Goal: Task Accomplishment & Management: Complete application form

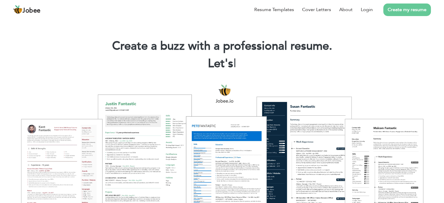
click at [402, 45] on h1 "Create a buzz with a professional resume." at bounding box center [222, 46] width 427 height 15
click at [364, 9] on link "Login" at bounding box center [367, 9] width 12 height 7
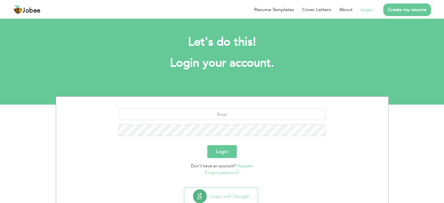
scroll to position [18, 0]
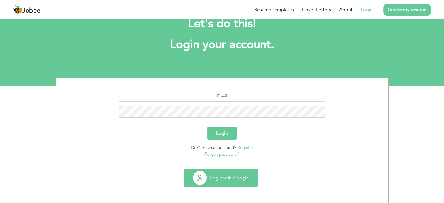
click at [231, 180] on button "Login with Google" at bounding box center [221, 177] width 74 height 17
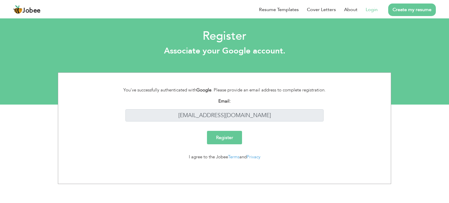
click at [227, 137] on input "Register" at bounding box center [224, 137] width 35 height 13
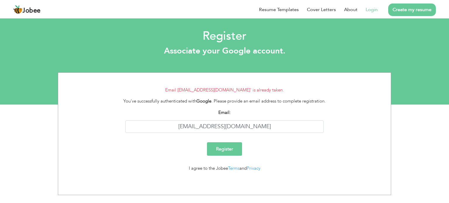
click at [371, 10] on link "Login" at bounding box center [371, 9] width 12 height 7
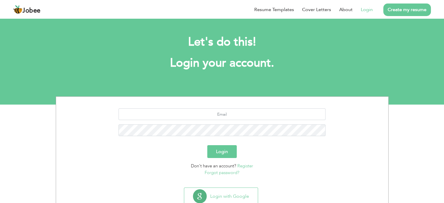
scroll to position [18, 0]
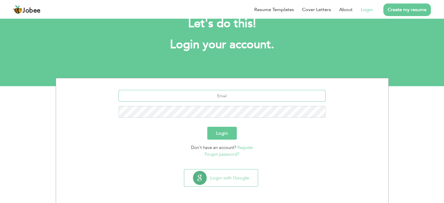
click at [239, 94] on input "text" at bounding box center [222, 96] width 207 height 12
type input "[EMAIL_ADDRESS][DOMAIN_NAME]"
click at [207, 127] on button "Login" at bounding box center [221, 133] width 29 height 13
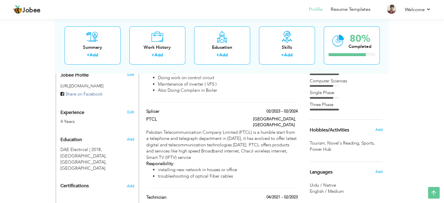
scroll to position [194, 0]
click at [348, 55] on div at bounding box center [347, 54] width 37 height 3
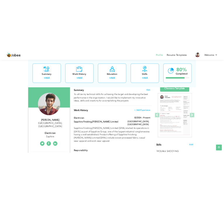
scroll to position [36, 0]
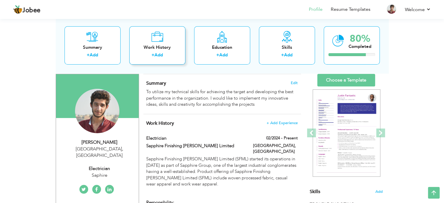
click at [159, 48] on div "Work History" at bounding box center [157, 47] width 47 height 6
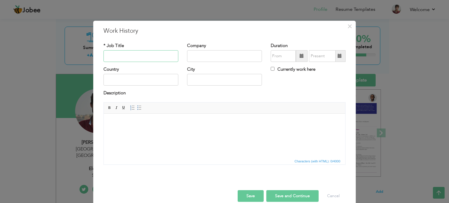
click at [125, 59] on input "text" at bounding box center [140, 56] width 75 height 12
paste input "Electrician"
type input "Electrician"
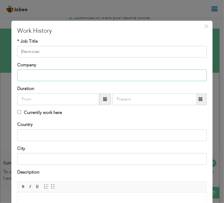
click at [49, 76] on input "text" at bounding box center [111, 76] width 189 height 12
paste input "US Denim, [GEOGRAPHIC_DATA], [GEOGRAPHIC_DATA]"
type input "US Denim, [GEOGRAPHIC_DATA], [GEOGRAPHIC_DATA]"
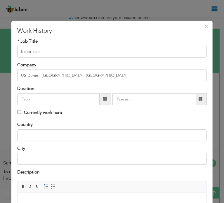
click at [105, 100] on span at bounding box center [105, 99] width 4 height 4
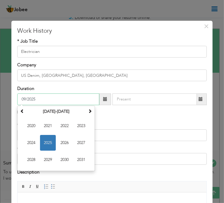
click at [51, 142] on span "2025" at bounding box center [48, 143] width 16 height 16
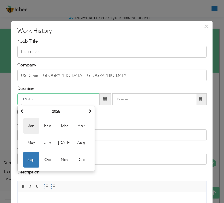
click at [29, 127] on span "Jan" at bounding box center [31, 126] width 16 height 16
type input "01/2025"
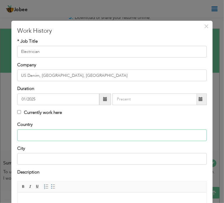
click at [52, 129] on input "text" at bounding box center [111, 135] width 189 height 12
type input "[GEOGRAPHIC_DATA]"
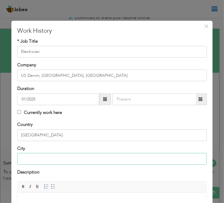
type input "[GEOGRAPHIC_DATA]"
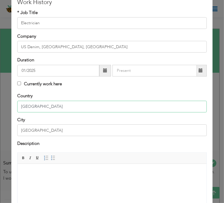
scroll to position [33, 0]
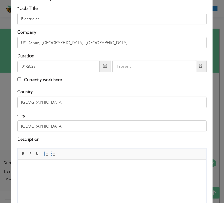
click at [0, 0] on label "Currently work here" at bounding box center [0, 0] width 0 height 0
click at [0, 0] on input "Currently work here" at bounding box center [0, 0] width 0 height 0
checkbox input "true"
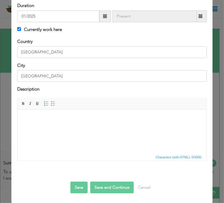
scroll to position [83, 0]
click at [55, 127] on html at bounding box center [112, 119] width 189 height 18
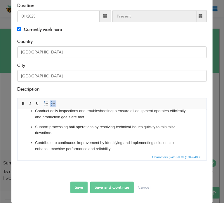
scroll to position [56, 0]
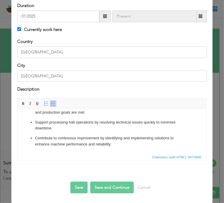
click at [116, 188] on button "Save and Continue" at bounding box center [112, 188] width 44 height 12
checkbox input "false"
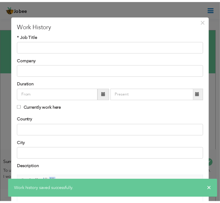
scroll to position [0, 0]
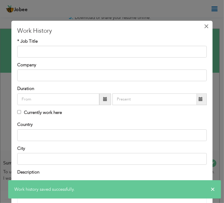
click at [204, 28] on span "×" at bounding box center [206, 26] width 5 height 11
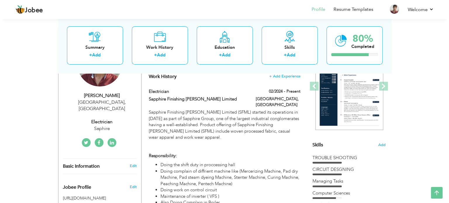
scroll to position [83, 0]
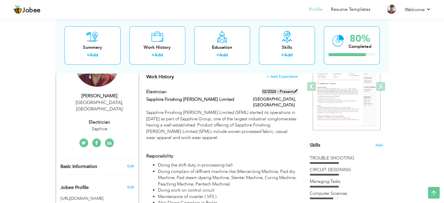
click at [294, 90] on span at bounding box center [296, 91] width 4 height 4
type input "Electrician"
type input "Sapphire Finishing [PERSON_NAME] Limited"
type input "02/2024"
type input "[GEOGRAPHIC_DATA]"
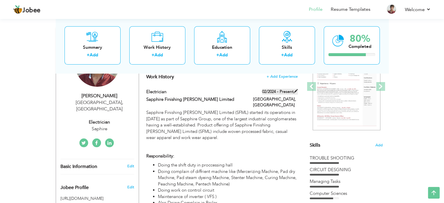
type input "[GEOGRAPHIC_DATA]"
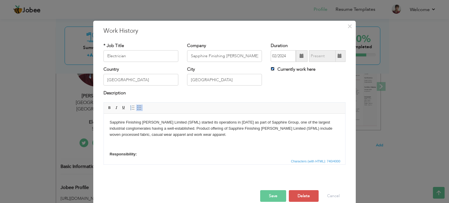
click at [270, 69] on input "Currently work here" at bounding box center [272, 69] width 4 height 4
checkbox input "false"
click at [339, 56] on span at bounding box center [339, 56] width 4 height 4
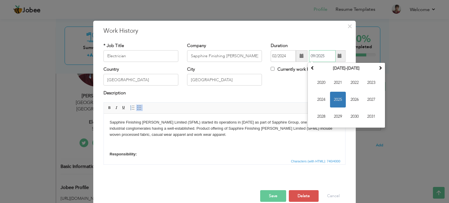
click at [335, 99] on span "2025" at bounding box center [338, 100] width 16 height 16
click at [321, 86] on span "Jan" at bounding box center [321, 83] width 16 height 16
type input "01/2025"
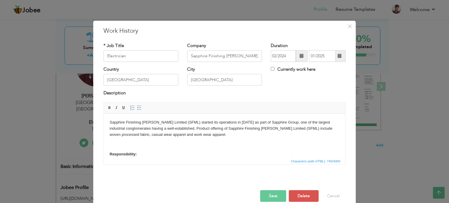
click at [235, 137] on p "Sapphire Finishing [PERSON_NAME] Limited (SFML) started its operations in [DATE…" at bounding box center [225, 128] width 230 height 18
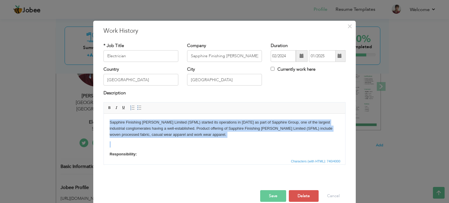
click at [235, 137] on p "Sapphire Finishing [PERSON_NAME] Limited (SFML) started its operations in [DATE…" at bounding box center [225, 128] width 230 height 18
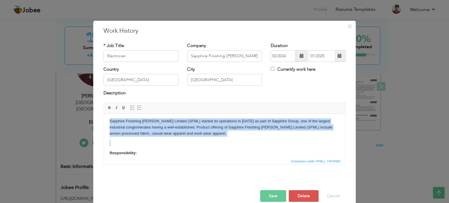
scroll to position [1, 0]
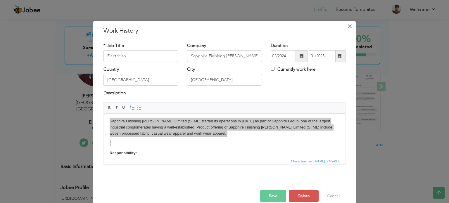
click at [348, 25] on span "×" at bounding box center [349, 26] width 5 height 11
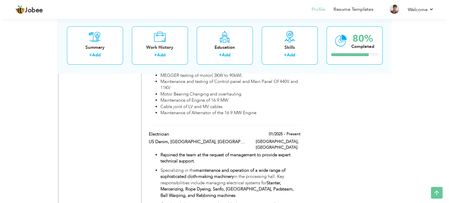
scroll to position [644, 0]
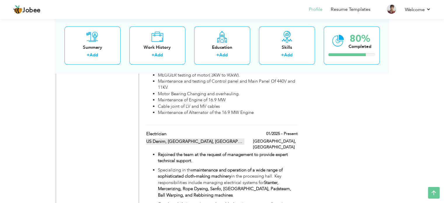
drag, startPoint x: 227, startPoint y: 137, endPoint x: 231, endPoint y: 105, distance: 32.6
click at [231, 131] on div "Electrician 01/2025 - Present Electrician 01/2025 - Present US Denim, Lahore, P…" at bounding box center [221, 192] width 151 height 123
type input "US Denim, [GEOGRAPHIC_DATA], [GEOGRAPHIC_DATA]"
type input "01/2025"
checkbox input "true"
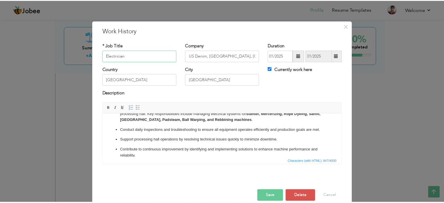
scroll to position [0, 0]
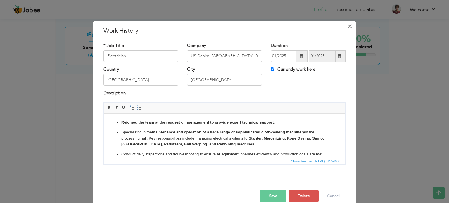
click at [347, 29] on span "×" at bounding box center [349, 26] width 5 height 11
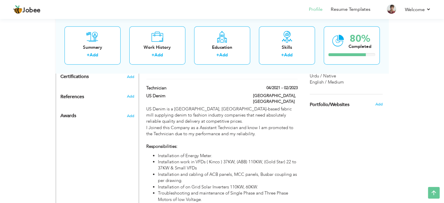
scroll to position [304, 0]
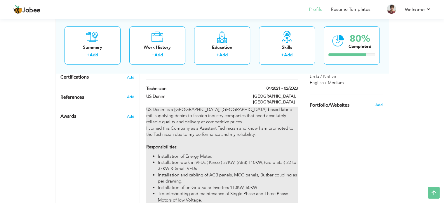
drag, startPoint x: 258, startPoint y: 110, endPoint x: 166, endPoint y: 97, distance: 92.6
click at [166, 107] on p "US Denim is a Lahore, Pakistan-based fabric mill supplying denim to fashion ind…" at bounding box center [221, 129] width 151 height 44
type input "Technician"
type input "US Denim"
type input "04/2021"
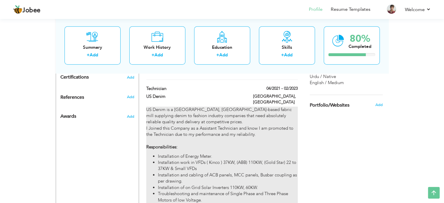
type input "02/2023"
checkbox input "false"
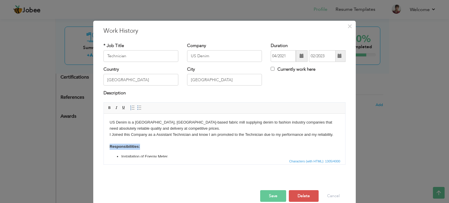
drag, startPoint x: 143, startPoint y: 147, endPoint x: 110, endPoint y: 146, distance: 33.3
click at [110, 146] on p "US Denim is a Lahore, Pakistan-based fabric mill supplying denim to fashion ind…" at bounding box center [225, 134] width 230 height 30
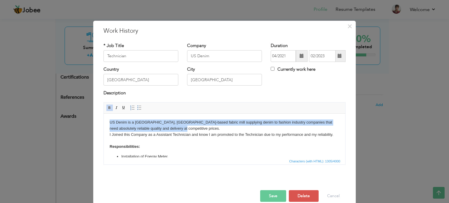
drag, startPoint x: 172, startPoint y: 128, endPoint x: 109, endPoint y: 122, distance: 62.7
click at [110, 122] on p "US Denim is a Lahore, Pakistan-based fabric mill supplying denim to fashion ind…" at bounding box center [225, 134] width 230 height 30
copy p "US Denim is a [GEOGRAPHIC_DATA], [GEOGRAPHIC_DATA]-based fabric mill supplying …"
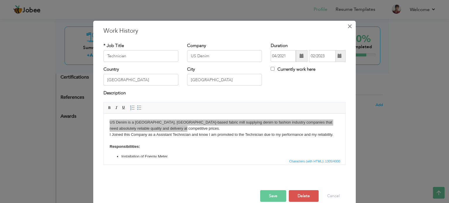
click at [347, 25] on span "×" at bounding box center [349, 26] width 5 height 11
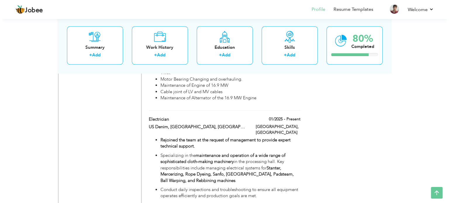
scroll to position [652, 0]
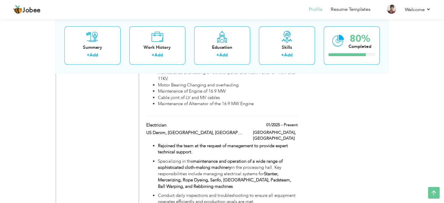
click at [268, 192] on p "Conduct daily inspections and troubleshooting to ensure all equipment operates …" at bounding box center [228, 198] width 140 height 13
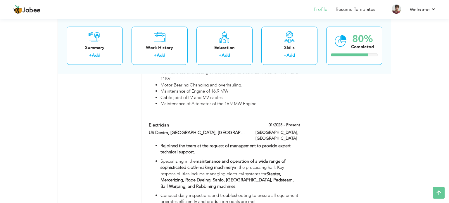
type input "Electrician"
type input "US Denim, [GEOGRAPHIC_DATA], [GEOGRAPHIC_DATA]"
type input "01/2025"
checkbox input "true"
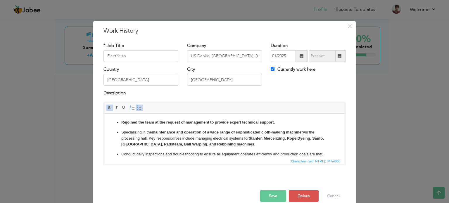
click at [280, 119] on html "Rejoined the team at the request of management to provide expert technical supp…" at bounding box center [224, 150] width 241 height 75
click at [123, 124] on p "Rejoined the team at the request of management to provide expert technical supp…" at bounding box center [224, 122] width 206 height 6
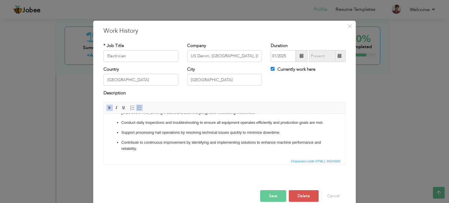
click at [157, 150] on p "Contribute to continuous improvement by identifying and implementing solutions …" at bounding box center [224, 145] width 206 height 12
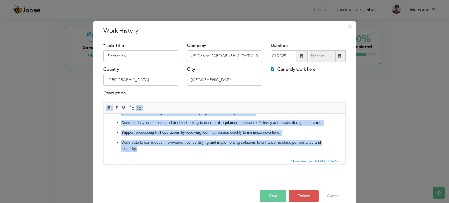
click at [157, 150] on p "Contribute to continuous improvement by identifying and implementing solutions …" at bounding box center [224, 145] width 206 height 12
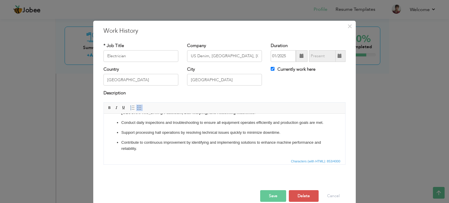
click at [157, 150] on p "Contribute to continuous improvement by identifying and implementing solutions …" at bounding box center [224, 145] width 206 height 12
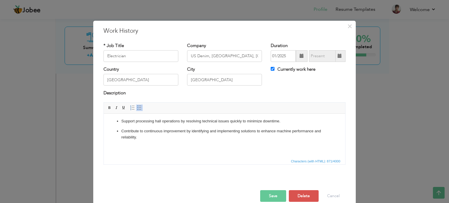
scroll to position [49, 0]
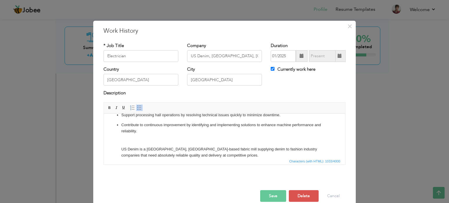
click at [139, 139] on p "Contribute to continuous improvement by identifying and implementing solutions …" at bounding box center [224, 140] width 206 height 37
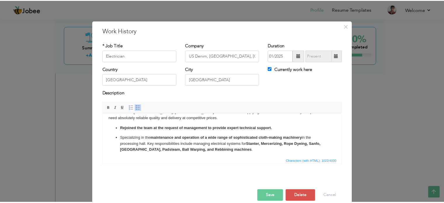
scroll to position [0, 0]
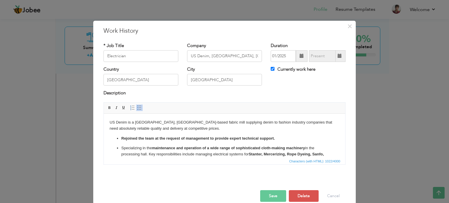
click at [175, 129] on p "US Denim is a [GEOGRAPHIC_DATA], [GEOGRAPHIC_DATA]-based fabric mill supplying …" at bounding box center [225, 125] width 230 height 12
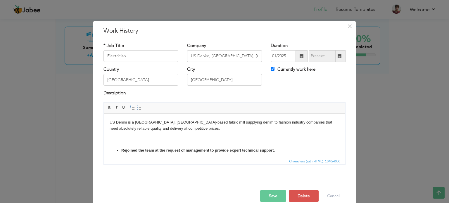
click at [375, 83] on div "× Work History * Job Title Electrician Company US Denim, Lahore, Pakistan" at bounding box center [224, 101] width 449 height 203
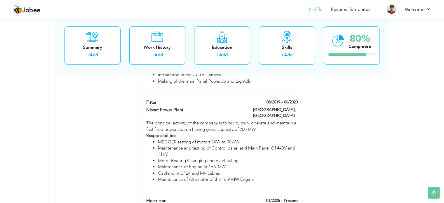
scroll to position [575, 0]
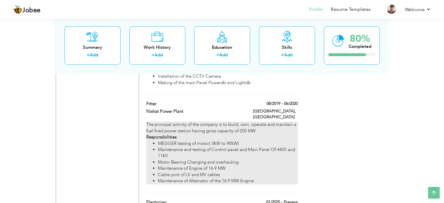
click at [257, 159] on li "Motor Bearing Changing and overhauling." at bounding box center [228, 162] width 140 height 6
type input "Fitter"
type input "Nishat Power Plant"
type input "08/2019"
type input "06/2020"
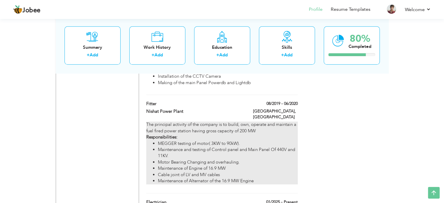
checkbox input "false"
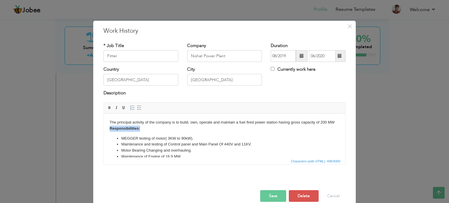
drag, startPoint x: 140, startPoint y: 127, endPoint x: 110, endPoint y: 127, distance: 30.7
click at [110, 127] on body "The principal activity of the company is to build, own, operate and maintain a …" at bounding box center [225, 145] width 230 height 52
copy strong "Responsibilities:"
click at [398, 111] on div "× Work History * Job Title Fitter Company Nishat Power Plant Duration" at bounding box center [224, 101] width 449 height 203
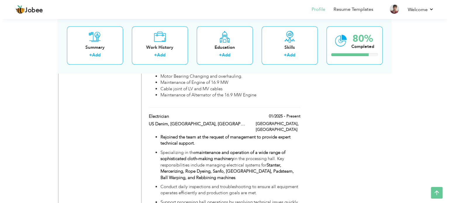
scroll to position [668, 0]
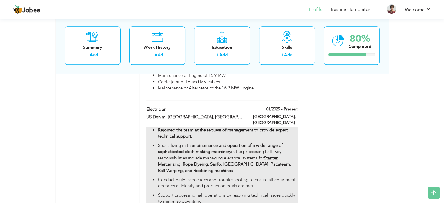
click at [251, 177] on p "Conduct daily inspections and troubleshooting to ensure all equipment operates …" at bounding box center [228, 183] width 140 height 13
type input "Electrician"
type input "US Denim, [GEOGRAPHIC_DATA], [GEOGRAPHIC_DATA]"
type input "01/2025"
checkbox input "true"
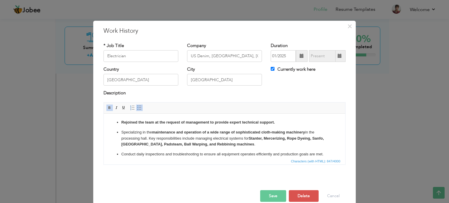
click at [188, 135] on p "Specializing in the maintenance and operation of a wide range of sophisticated …" at bounding box center [224, 138] width 206 height 18
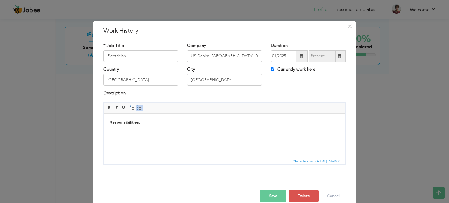
scroll to position [34, 0]
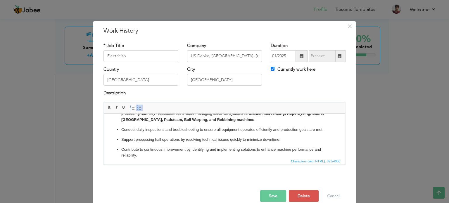
click at [273, 197] on button "Save" at bounding box center [273, 196] width 26 height 12
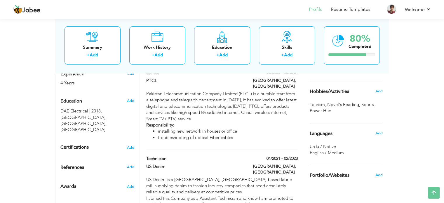
scroll to position [277, 0]
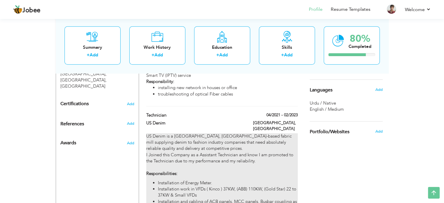
click at [260, 134] on p "US Denim is a Lahore, Pakistan-based fabric mill supplying denim to fashion ind…" at bounding box center [221, 155] width 151 height 44
type input "Technician"
type input "US Denim"
type input "04/2021"
type input "02/2023"
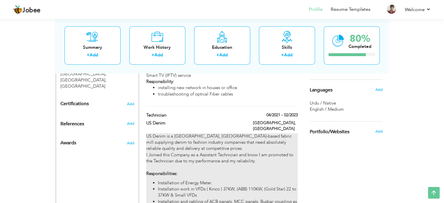
checkbox input "false"
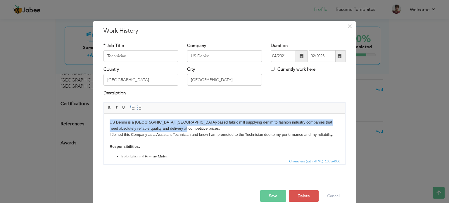
drag, startPoint x: 169, startPoint y: 129, endPoint x: 108, endPoint y: 123, distance: 61.1
click at [108, 123] on html "US Denim is a Lahore, Pakistan-based fabric mill supplying denim to fashion ind…" at bounding box center [224, 176] width 241 height 126
copy p "US Denim is a [GEOGRAPHIC_DATA], [GEOGRAPHIC_DATA]-based fabric mill supplying …"
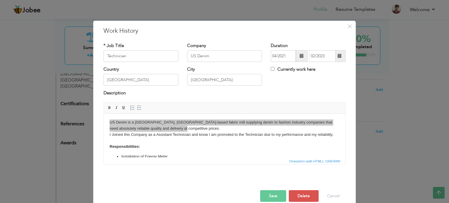
click at [375, 180] on div "× Work History * Job Title Technician Company US Denim Duration 04/2021" at bounding box center [224, 101] width 449 height 203
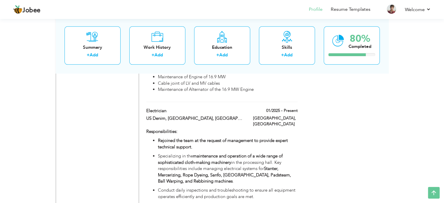
scroll to position [665, 0]
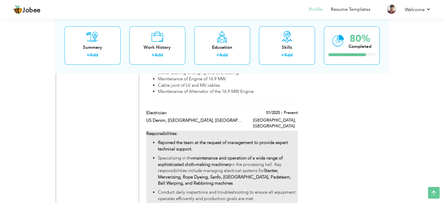
click at [269, 155] on p "Specializing in the maintenance and operation of a wide range of sophisticated …" at bounding box center [228, 170] width 140 height 31
type input "Electrician"
type input "US Denim, [GEOGRAPHIC_DATA], [GEOGRAPHIC_DATA]"
type input "01/2025"
checkbox input "true"
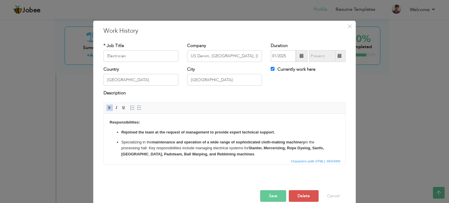
click at [174, 117] on html "​​​​​ Responsibilities: Rejoined the team at the request of management to provi…" at bounding box center [224, 155] width 241 height 85
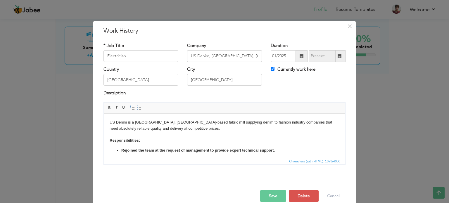
click at [270, 194] on button "Save" at bounding box center [273, 196] width 26 height 12
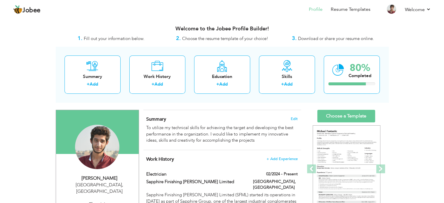
scroll to position [0, 0]
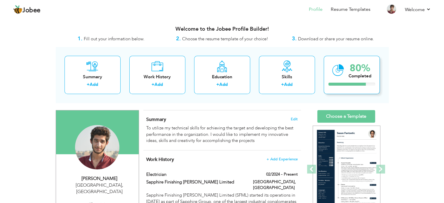
click at [352, 64] on div "80%" at bounding box center [360, 68] width 23 height 10
click at [347, 118] on link "Choose a Template" at bounding box center [346, 116] width 58 height 13
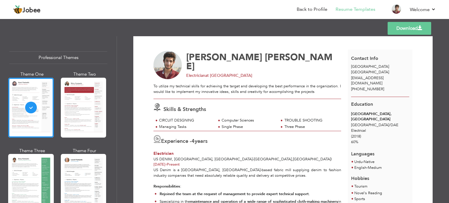
scroll to position [2, 0]
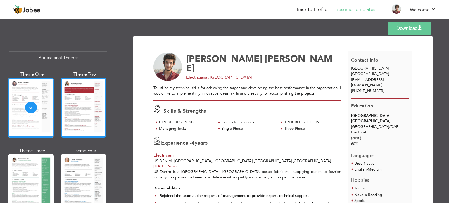
click at [92, 119] on div at bounding box center [84, 108] width 46 height 60
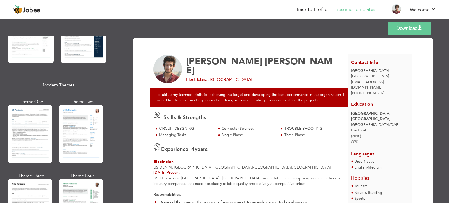
scroll to position [228, 0]
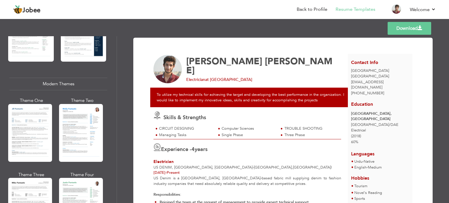
click at [99, 124] on div at bounding box center [81, 133] width 44 height 58
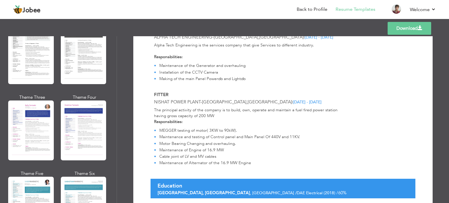
scroll to position [731, 0]
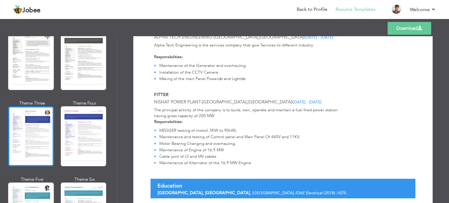
click at [34, 136] on div at bounding box center [31, 136] width 46 height 60
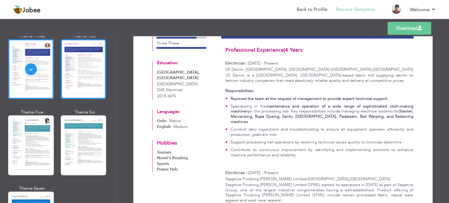
scroll to position [798, 0]
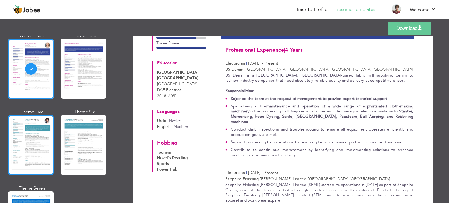
click at [38, 133] on div at bounding box center [31, 145] width 46 height 60
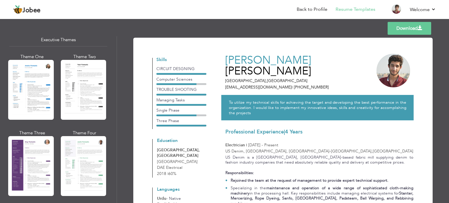
scroll to position [446, 0]
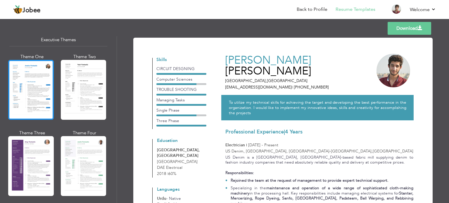
click at [33, 94] on div at bounding box center [31, 90] width 46 height 60
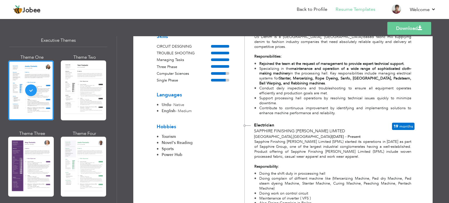
scroll to position [124, 0]
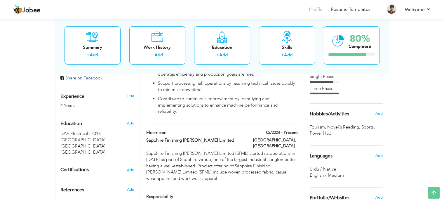
scroll to position [215, 0]
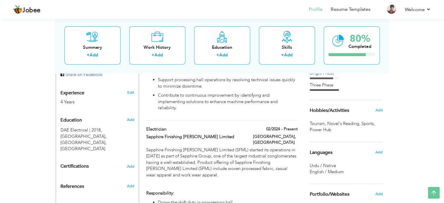
click at [254, 147] on p "Sapphire Finishing [PERSON_NAME] Limited (SFML) started its operations in [DATE…" at bounding box center [221, 162] width 151 height 31
type input "Electrician"
type input "Sapphire Finishing [PERSON_NAME] Limited"
type input "02/2024"
type input "[GEOGRAPHIC_DATA]"
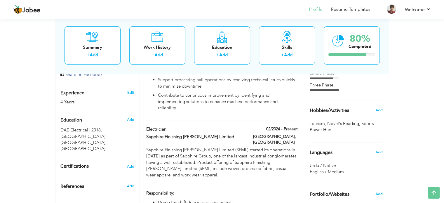
type input "[GEOGRAPHIC_DATA]"
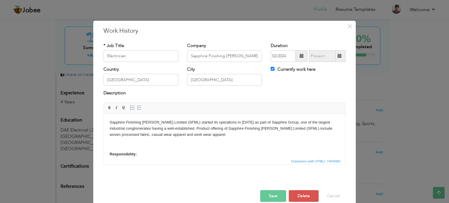
click at [338, 55] on span at bounding box center [339, 56] width 4 height 4
click at [291, 69] on label "Currently work here" at bounding box center [292, 69] width 45 height 6
click at [274, 69] on input "Currently work here" at bounding box center [272, 69] width 4 height 4
checkbox input "false"
click at [339, 55] on span at bounding box center [339, 56] width 4 height 4
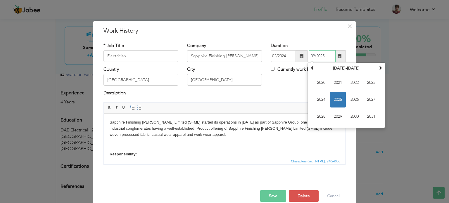
click at [333, 98] on span "2025" at bounding box center [338, 100] width 16 height 16
click at [318, 85] on span "Jan" at bounding box center [321, 83] width 16 height 16
type input "01/2025"
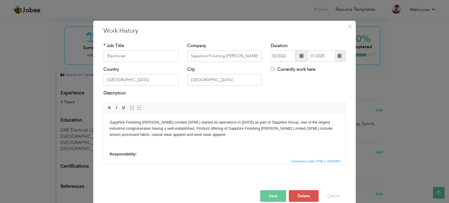
click at [271, 194] on button "Save" at bounding box center [273, 196] width 26 height 12
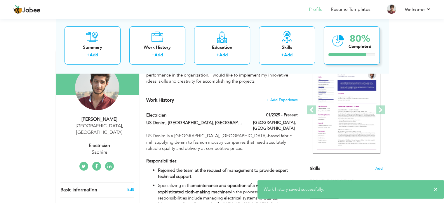
scroll to position [0, 0]
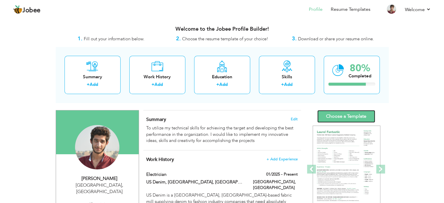
click at [354, 115] on link "Choose a Template" at bounding box center [346, 116] width 58 height 13
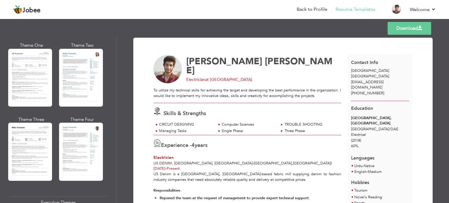
scroll to position [279, 0]
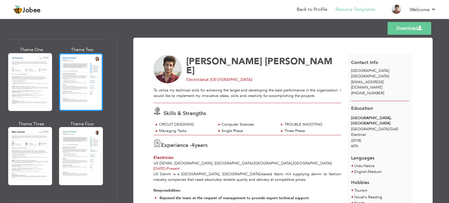
click at [84, 79] on div at bounding box center [81, 82] width 44 height 58
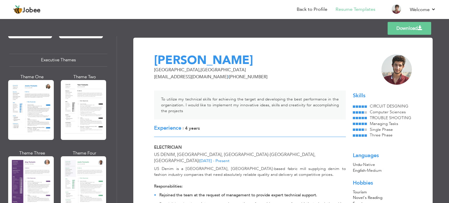
scroll to position [445, 0]
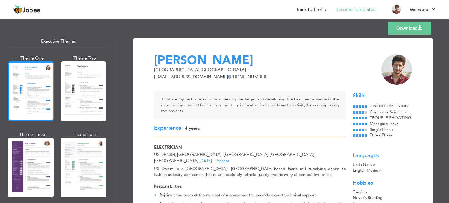
click at [35, 84] on div at bounding box center [31, 91] width 46 height 60
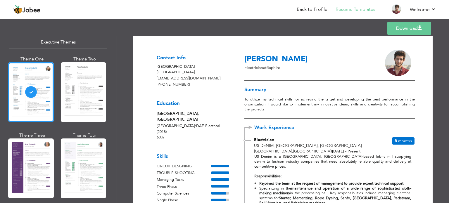
scroll to position [0, 0]
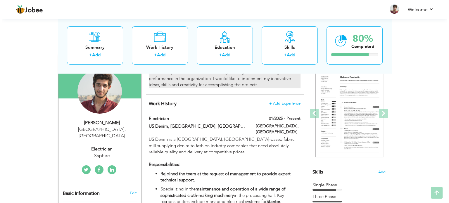
scroll to position [56, 0]
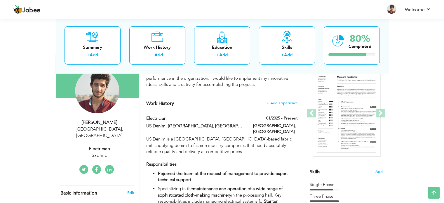
click at [100, 152] on div "Saphire" at bounding box center [99, 155] width 78 height 7
type input "[PERSON_NAME]"
type input "[PHONE_NUMBER]"
select select "number:166"
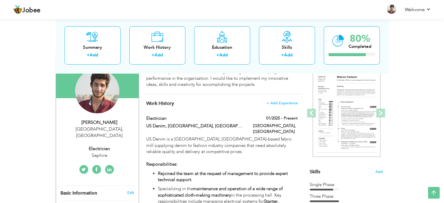
type input "[GEOGRAPHIC_DATA]"
select select "number:6"
type input "Saphire"
type input "Electrician"
type input "https://www.linkedin.com/in/raza-shah-9b6aa4168"
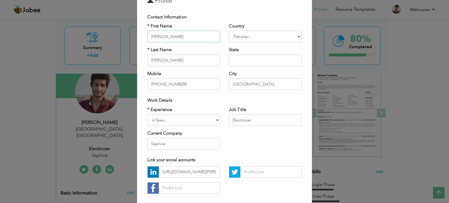
scroll to position [32, 0]
click at [185, 144] on input "Saphire" at bounding box center [183, 144] width 73 height 12
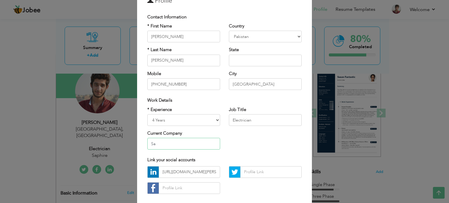
type input "S"
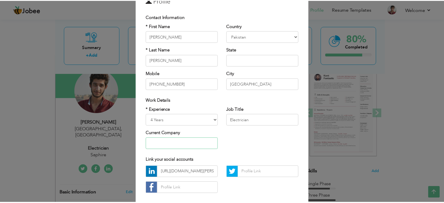
scroll to position [62, 0]
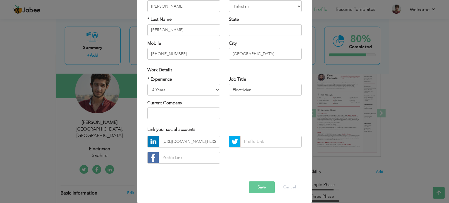
click at [260, 188] on button "Save" at bounding box center [262, 187] width 26 height 12
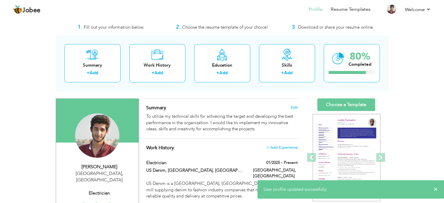
scroll to position [0, 0]
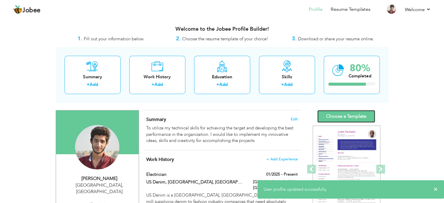
click at [335, 114] on link "Choose a Template" at bounding box center [346, 116] width 58 height 13
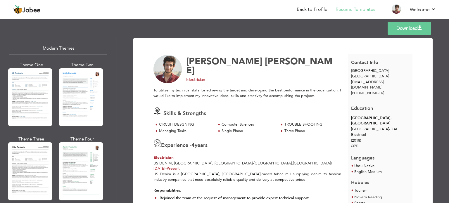
scroll to position [264, 0]
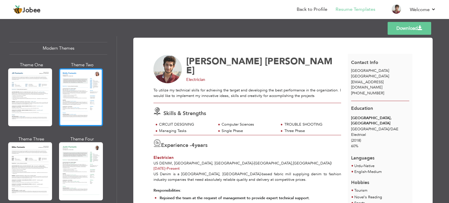
click at [96, 108] on div at bounding box center [81, 97] width 44 height 58
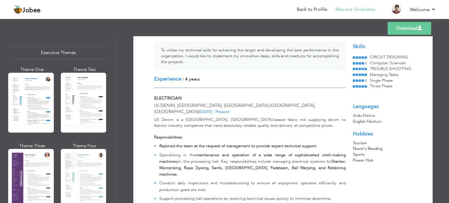
scroll to position [434, 0]
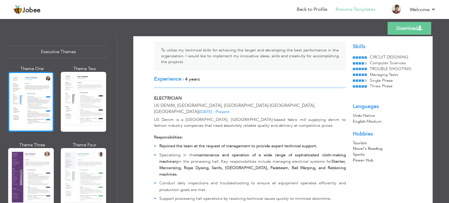
click at [43, 110] on div at bounding box center [31, 102] width 46 height 60
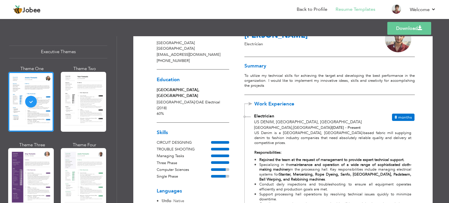
scroll to position [0, 0]
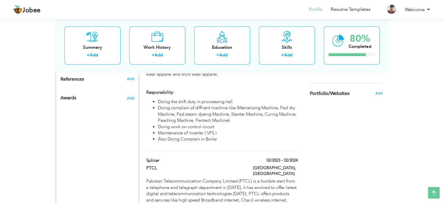
scroll to position [335, 0]
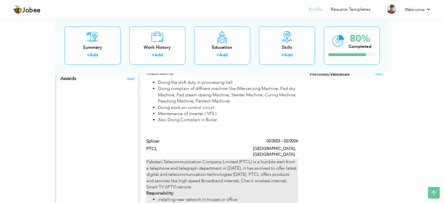
click at [222, 159] on div "Pakistan Telecommunication Company Limited (PTCL) is a humble start from a tele…" at bounding box center [221, 184] width 151 height 50
type input "Splicer"
type input "PTCL"
type input "02/2023"
type input "02/2024"
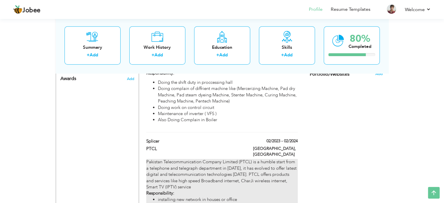
type input "[GEOGRAPHIC_DATA]"
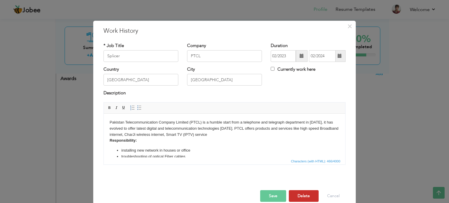
click at [301, 195] on button "Delete" at bounding box center [304, 196] width 30 height 12
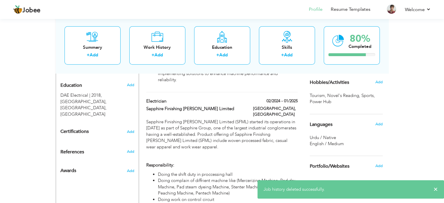
scroll to position [242, 0]
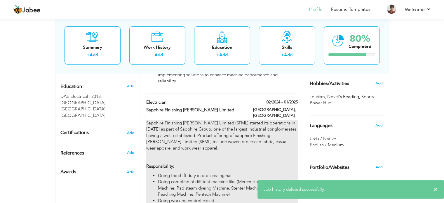
click at [282, 173] on li "Doing the shift duty in proccessing hall" at bounding box center [228, 176] width 140 height 6
type input "Electrician"
type input "Sapphire Finishing [PERSON_NAME] Limited"
type input "02/2024"
type input "01/2025"
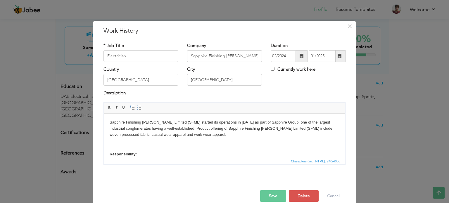
click at [299, 57] on span at bounding box center [301, 56] width 4 height 4
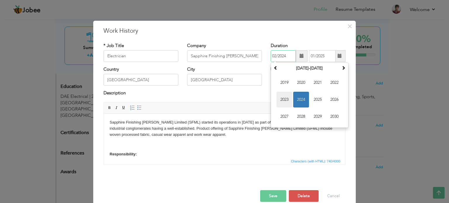
click at [286, 98] on span "2023" at bounding box center [284, 100] width 16 height 16
click at [283, 84] on span "Jan" at bounding box center [284, 83] width 16 height 16
type input "01/2023"
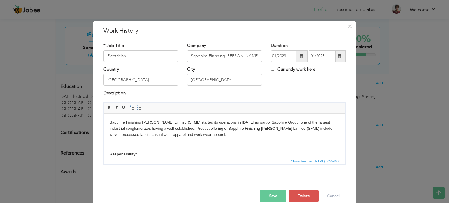
click at [273, 194] on button "Save" at bounding box center [273, 196] width 26 height 12
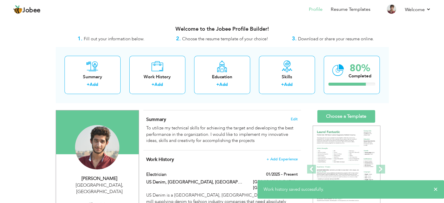
scroll to position [0, 0]
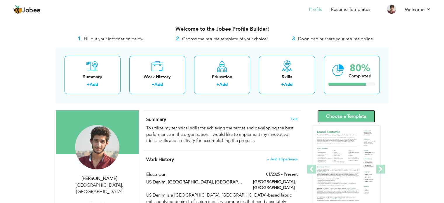
click at [337, 118] on link "Choose a Template" at bounding box center [346, 116] width 58 height 13
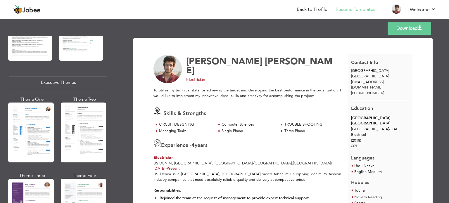
scroll to position [415, 0]
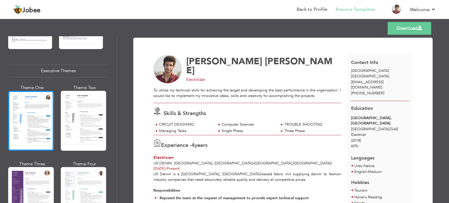
click at [31, 122] on div at bounding box center [31, 121] width 46 height 60
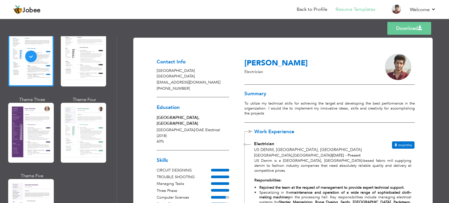
scroll to position [480, 0]
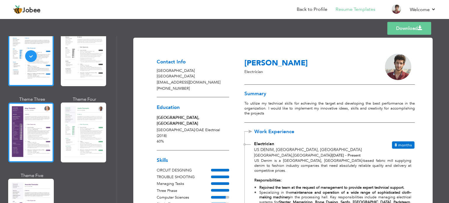
click at [33, 135] on div at bounding box center [31, 133] width 46 height 60
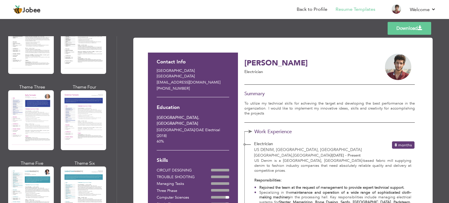
scroll to position [746, 0]
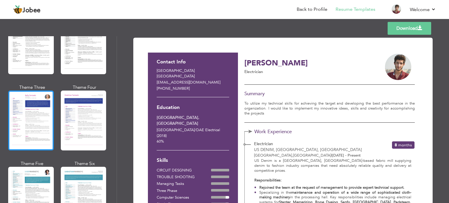
click at [37, 123] on div at bounding box center [31, 121] width 46 height 60
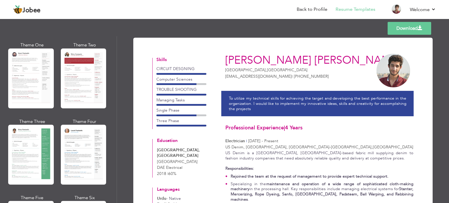
scroll to position [0, 0]
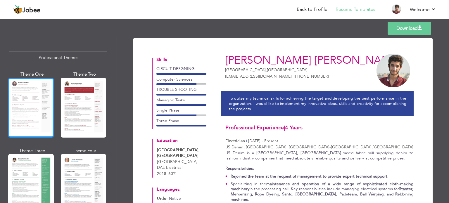
click at [34, 101] on div at bounding box center [31, 108] width 46 height 60
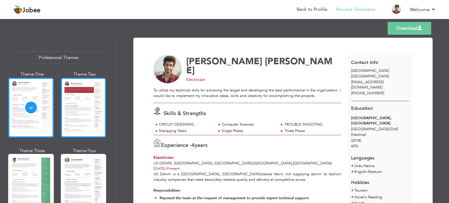
click at [79, 108] on div at bounding box center [84, 108] width 46 height 60
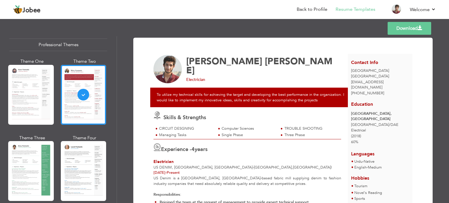
scroll to position [11, 0]
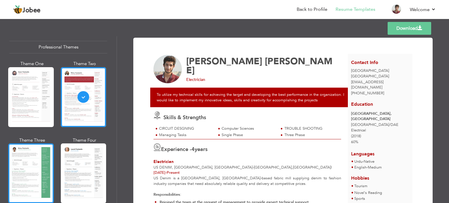
click at [36, 156] on div at bounding box center [31, 173] width 46 height 60
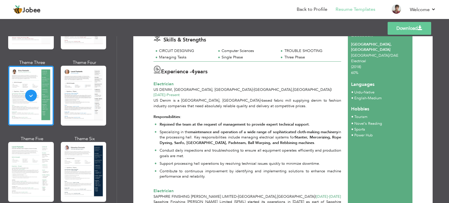
scroll to position [100, 0]
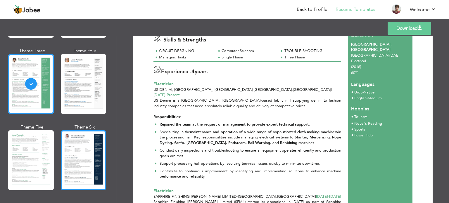
click at [98, 146] on div at bounding box center [84, 160] width 46 height 60
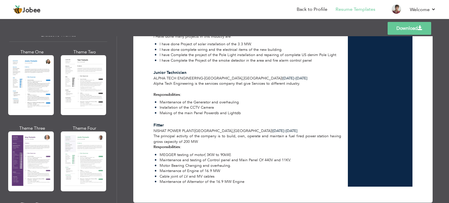
scroll to position [448, 0]
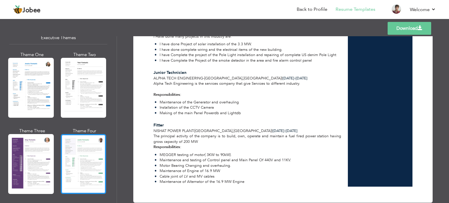
click at [89, 147] on div at bounding box center [84, 164] width 46 height 60
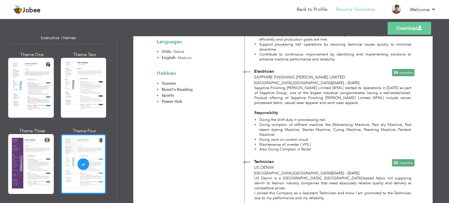
scroll to position [178, 0]
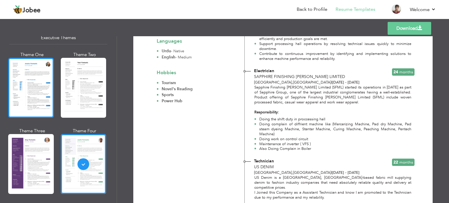
click at [30, 90] on div at bounding box center [31, 88] width 46 height 60
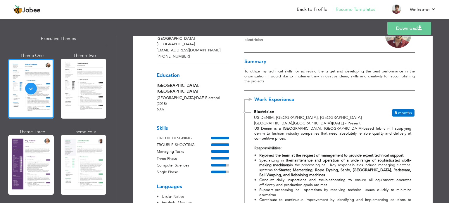
scroll to position [0, 0]
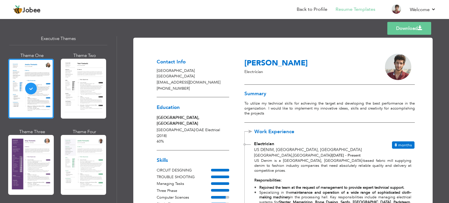
click at [413, 28] on link "Download" at bounding box center [409, 28] width 44 height 13
